Goal: Task Accomplishment & Management: Use online tool/utility

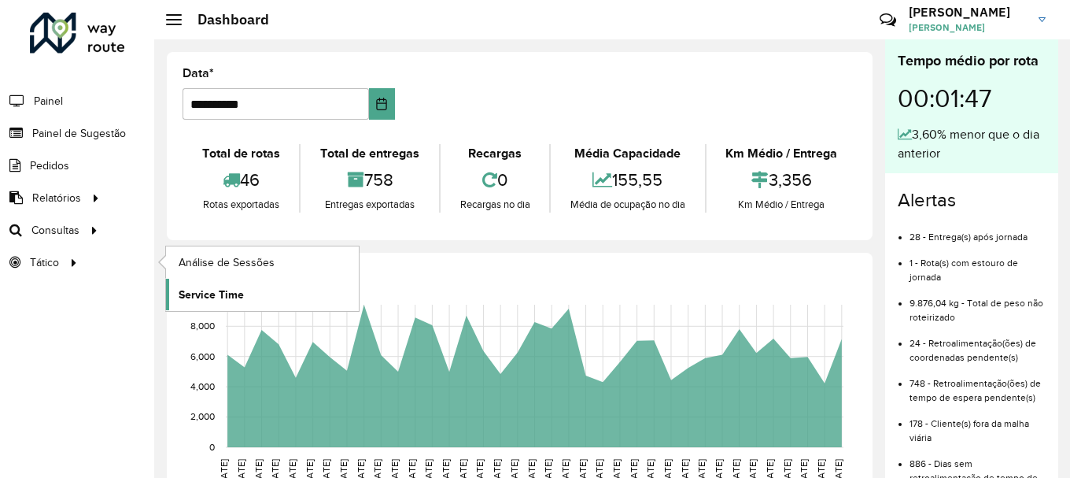
click at [190, 287] on span "Service Time" at bounding box center [211, 294] width 65 height 17
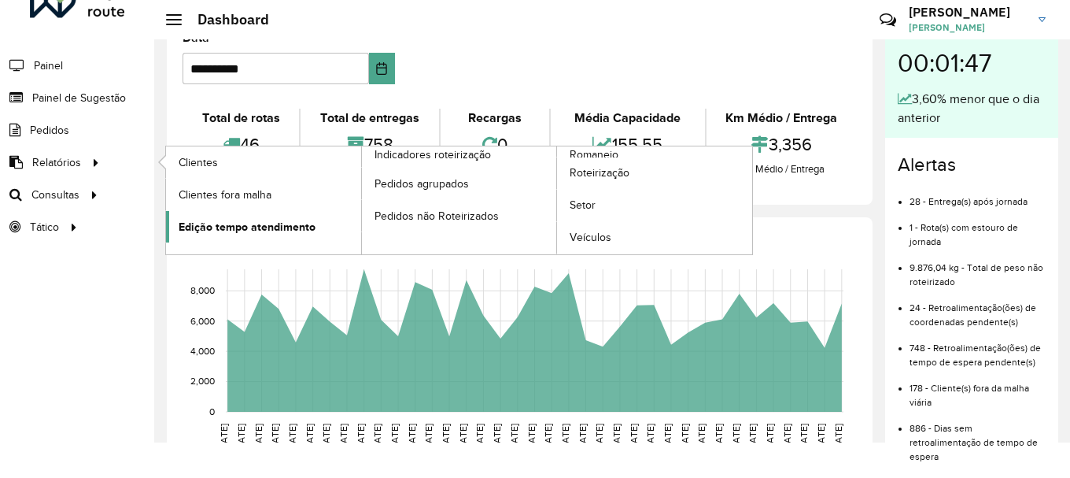
click at [243, 229] on span "Edição tempo atendimento" at bounding box center [247, 227] width 137 height 17
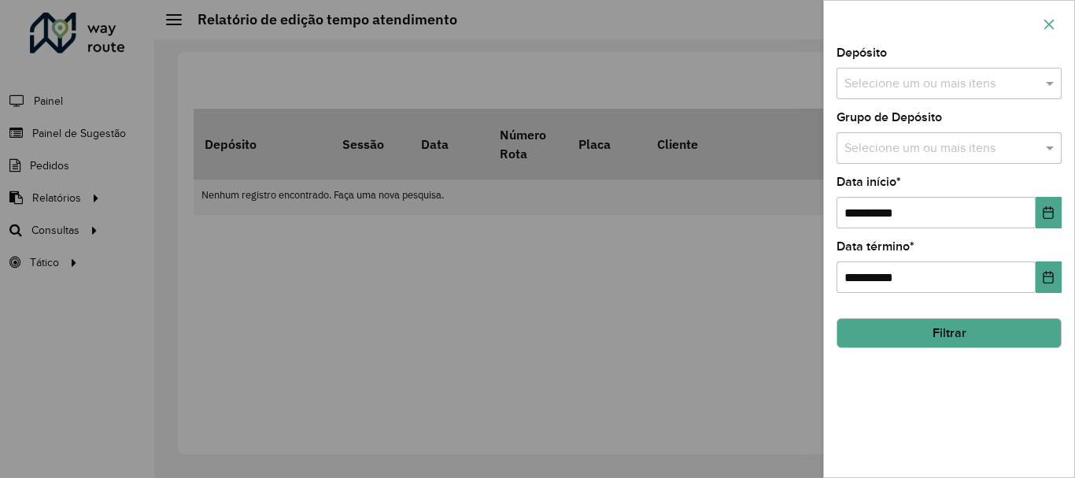
click at [1043, 32] on button "button" at bounding box center [1049, 24] width 25 height 25
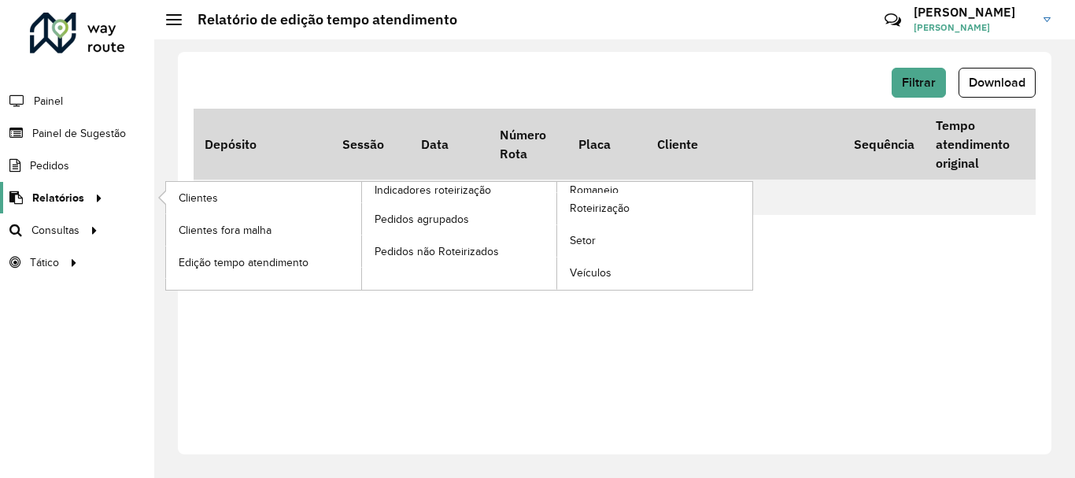
click at [71, 195] on span "Relatórios" at bounding box center [58, 198] width 52 height 17
click at [609, 210] on span "Roteirização" at bounding box center [602, 208] width 64 height 17
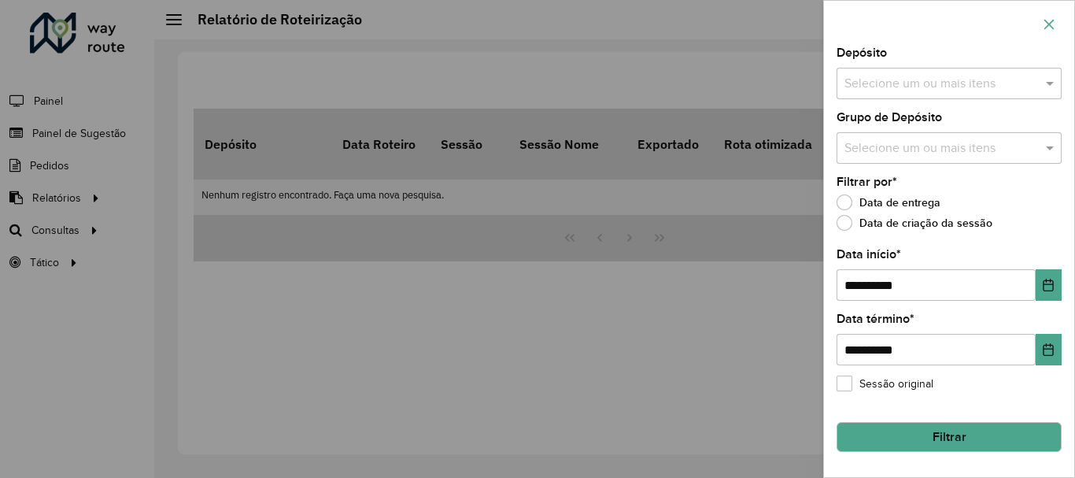
click at [1044, 23] on icon "button" at bounding box center [1049, 24] width 13 height 13
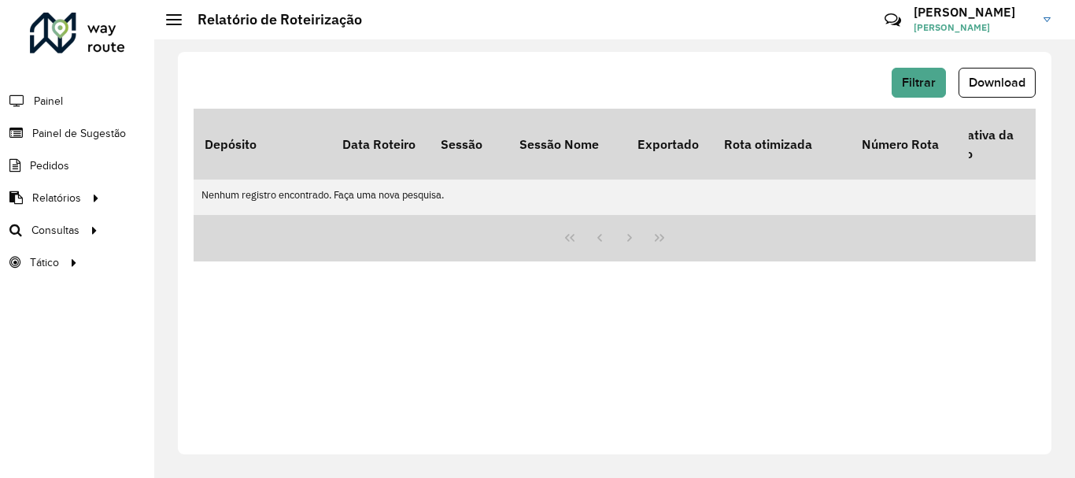
scroll to position [0, 5541]
click at [937, 73] on button "Filtrar" at bounding box center [919, 83] width 54 height 30
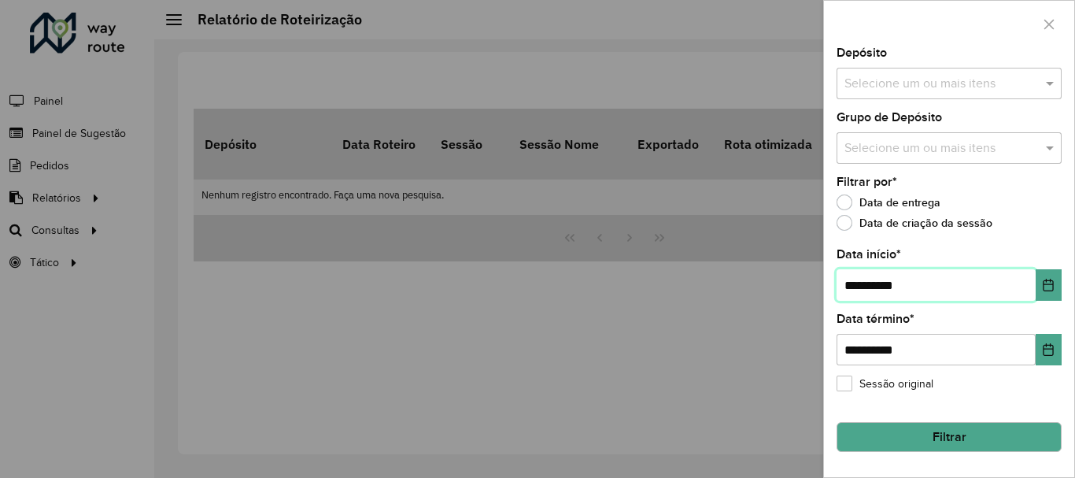
click at [903, 282] on input "**********" at bounding box center [936, 284] width 199 height 31
click at [1048, 285] on icon "Choose Date" at bounding box center [1049, 285] width 10 height 13
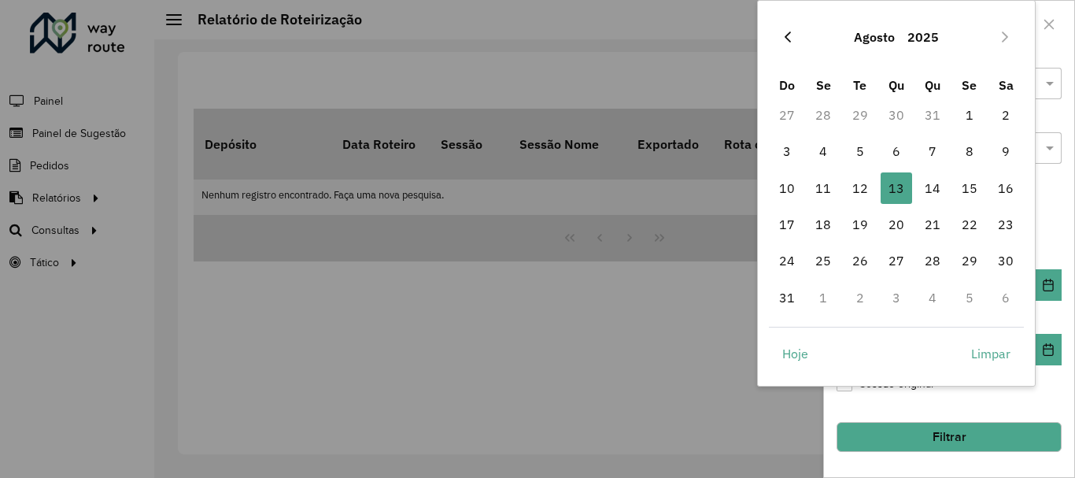
click at [793, 35] on icon "Previous Month" at bounding box center [788, 37] width 13 height 13
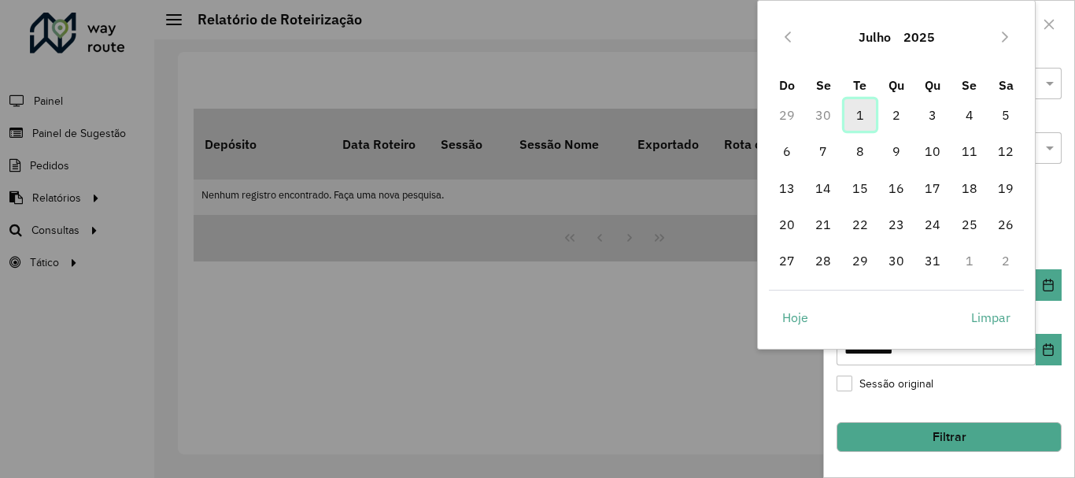
click at [864, 113] on span "1" at bounding box center [859, 114] width 31 height 31
type input "**********"
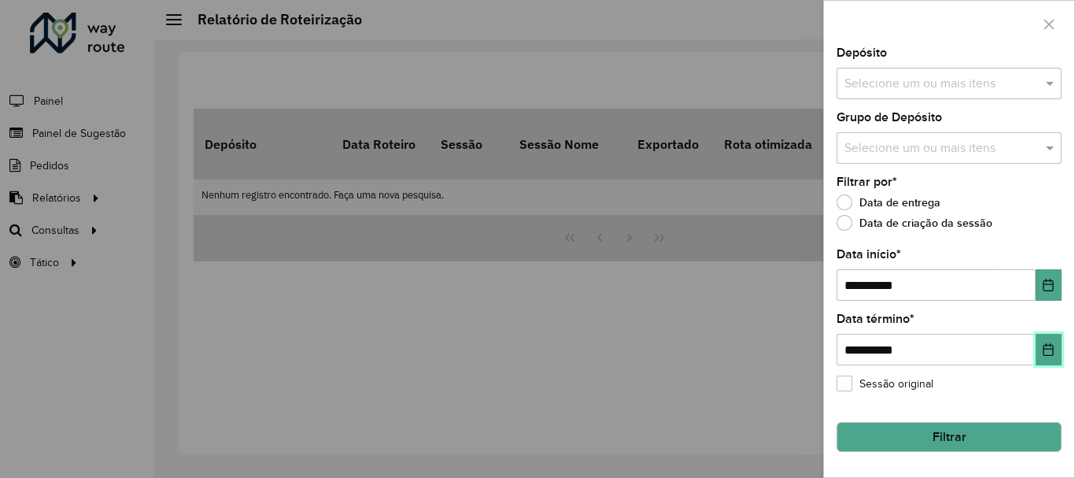
click at [1051, 364] on button "Choose Date" at bounding box center [1049, 349] width 26 height 31
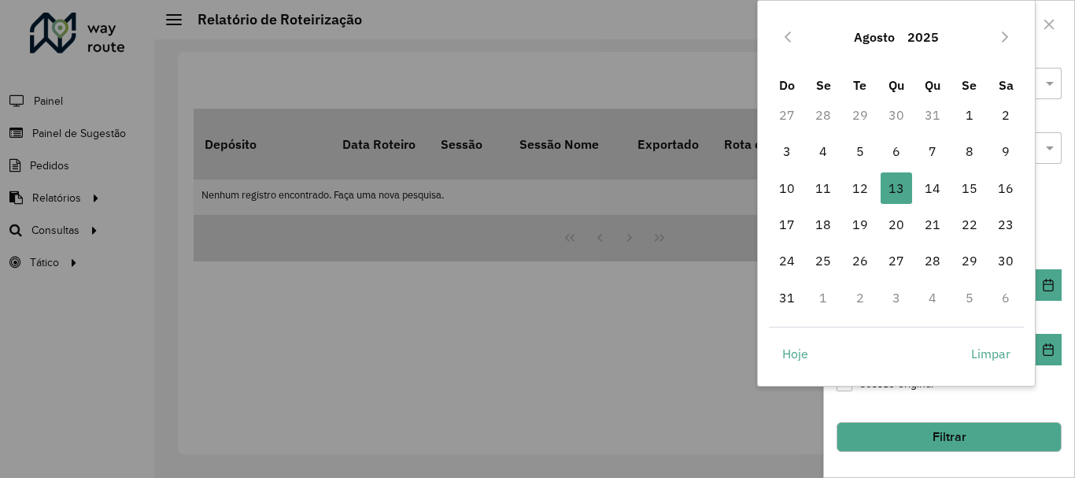
click at [932, 120] on td "31" at bounding box center [933, 115] width 36 height 36
click at [796, 58] on div "[DATE]" at bounding box center [897, 37] width 256 height 50
click at [791, 53] on div "[DATE]" at bounding box center [897, 37] width 256 height 50
click at [782, 40] on icon "Previous Month" at bounding box center [788, 37] width 13 height 13
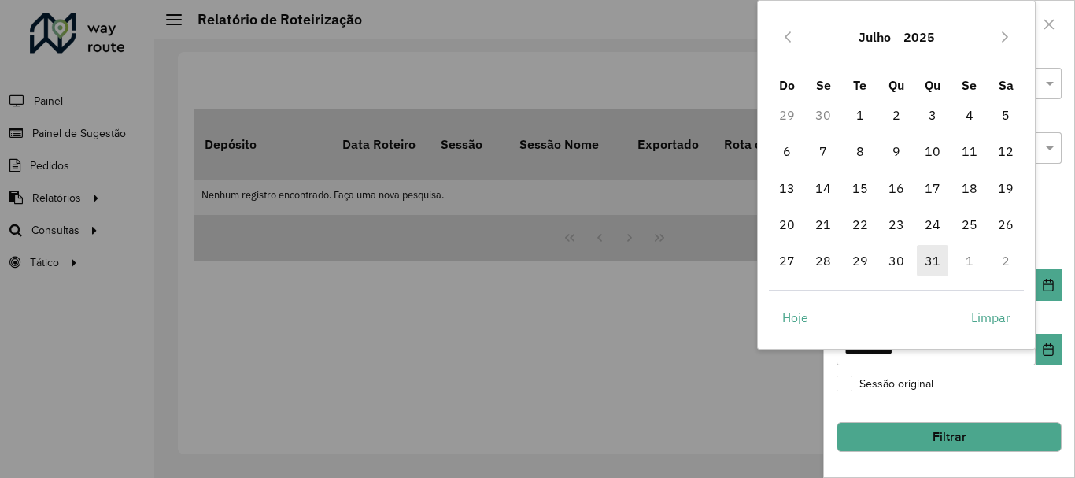
click at [928, 256] on span "31" at bounding box center [932, 260] width 31 height 31
type input "**********"
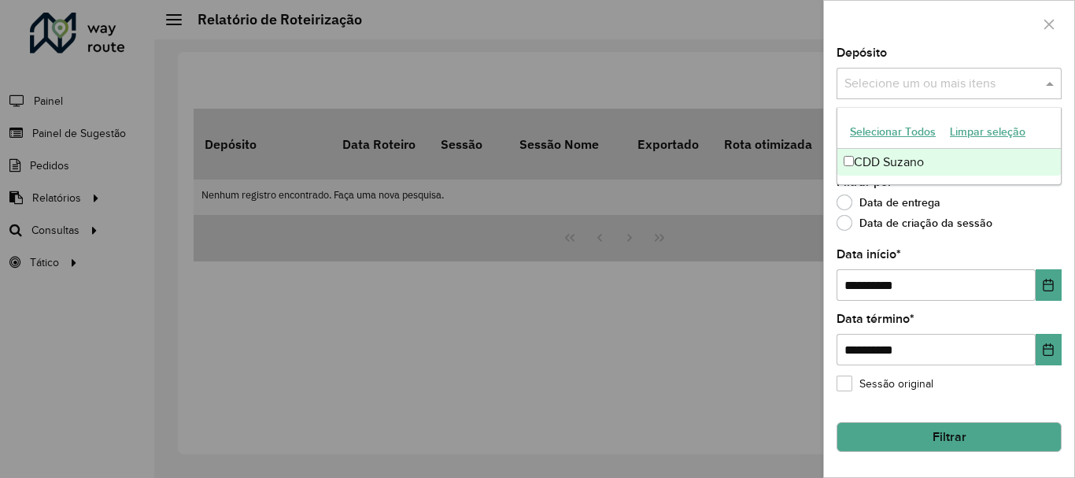
click at [951, 83] on input "text" at bounding box center [941, 84] width 201 height 19
click at [934, 171] on div "CDD Suzano" at bounding box center [949, 162] width 224 height 27
click at [973, 204] on div "Data de entrega" at bounding box center [949, 206] width 225 height 19
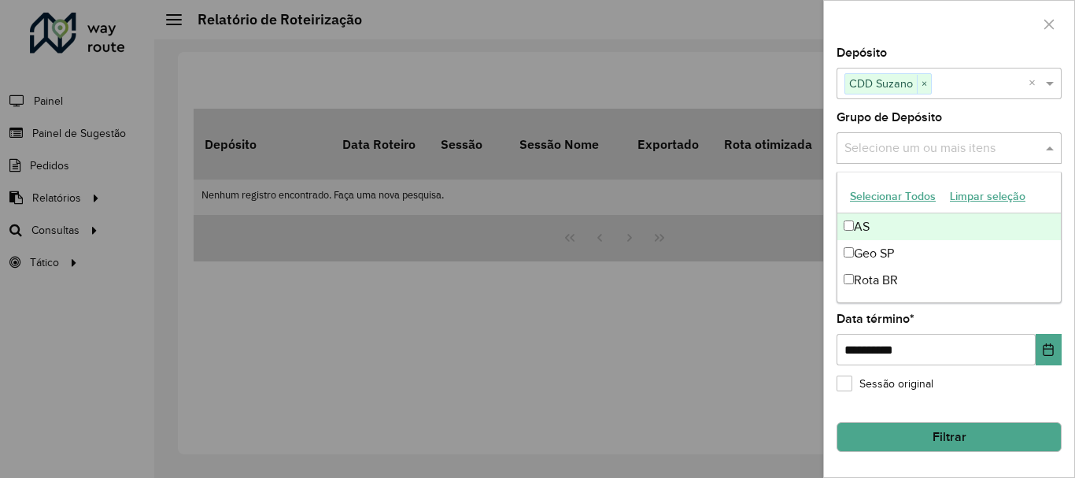
click at [961, 157] on input "text" at bounding box center [941, 148] width 201 height 19
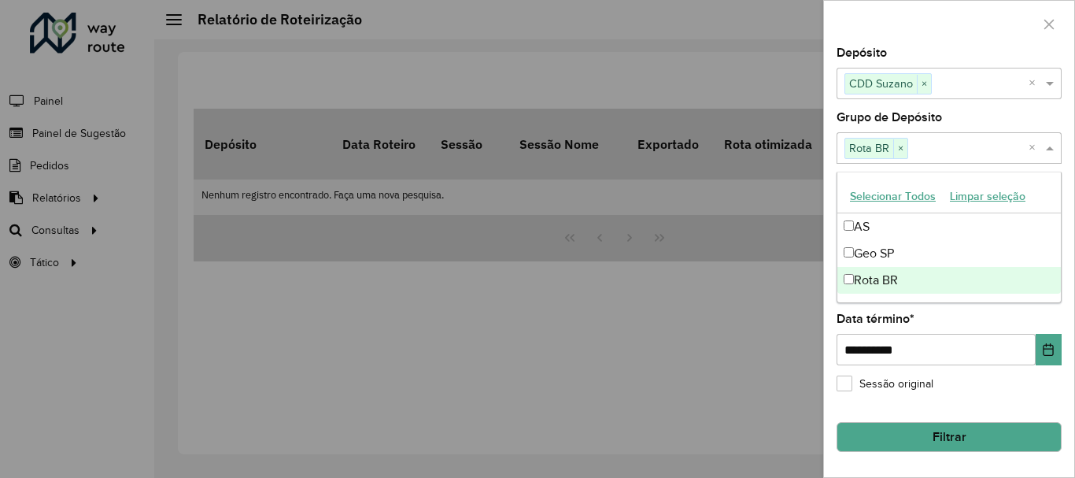
click at [945, 442] on button "Filtrar" at bounding box center [949, 437] width 225 height 30
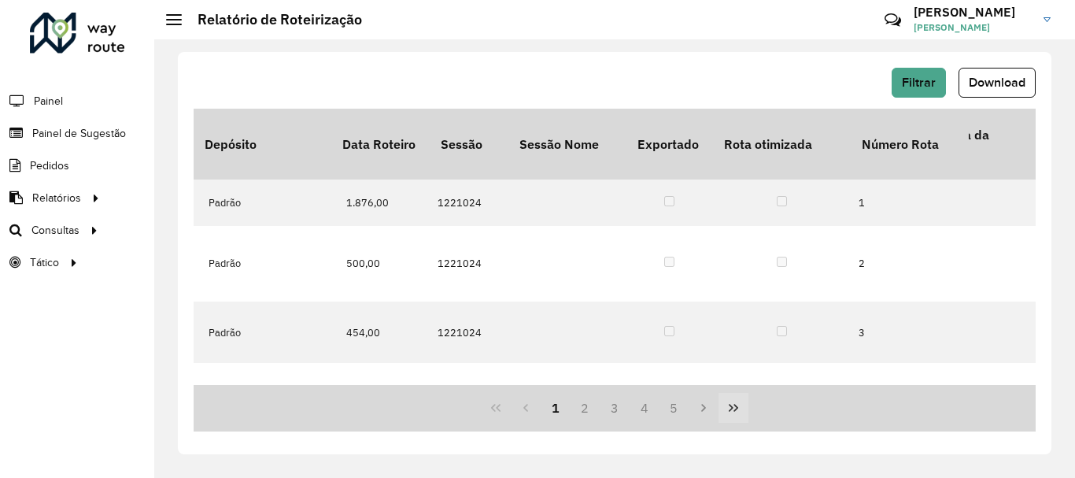
click at [743, 410] on button "Last Page" at bounding box center [734, 408] width 30 height 30
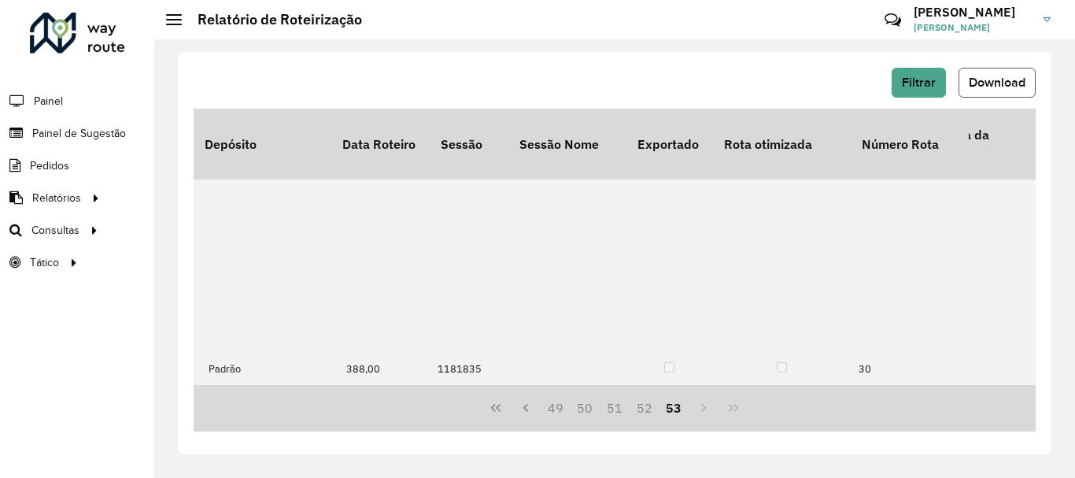
click at [983, 84] on span "Download" at bounding box center [997, 82] width 57 height 13
